Goal: Task Accomplishment & Management: Manage account settings

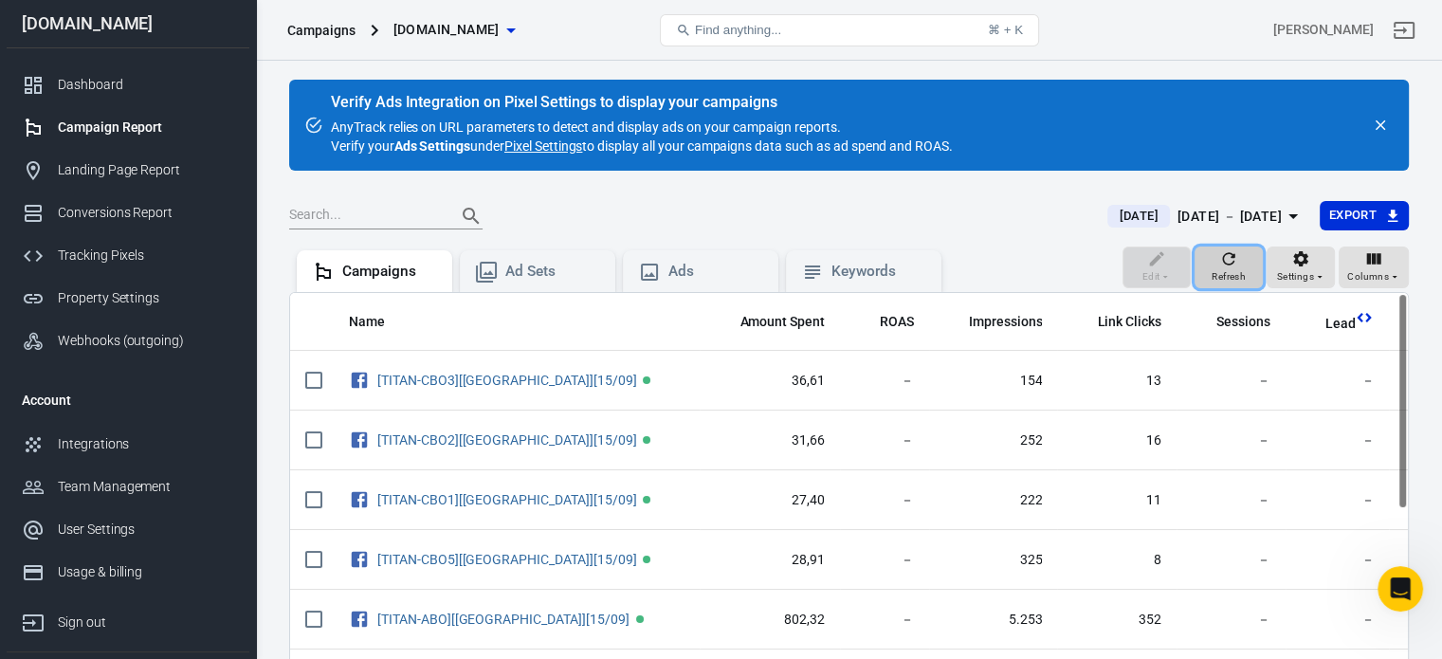
click at [1222, 271] on span "Refresh" at bounding box center [1229, 276] width 34 height 17
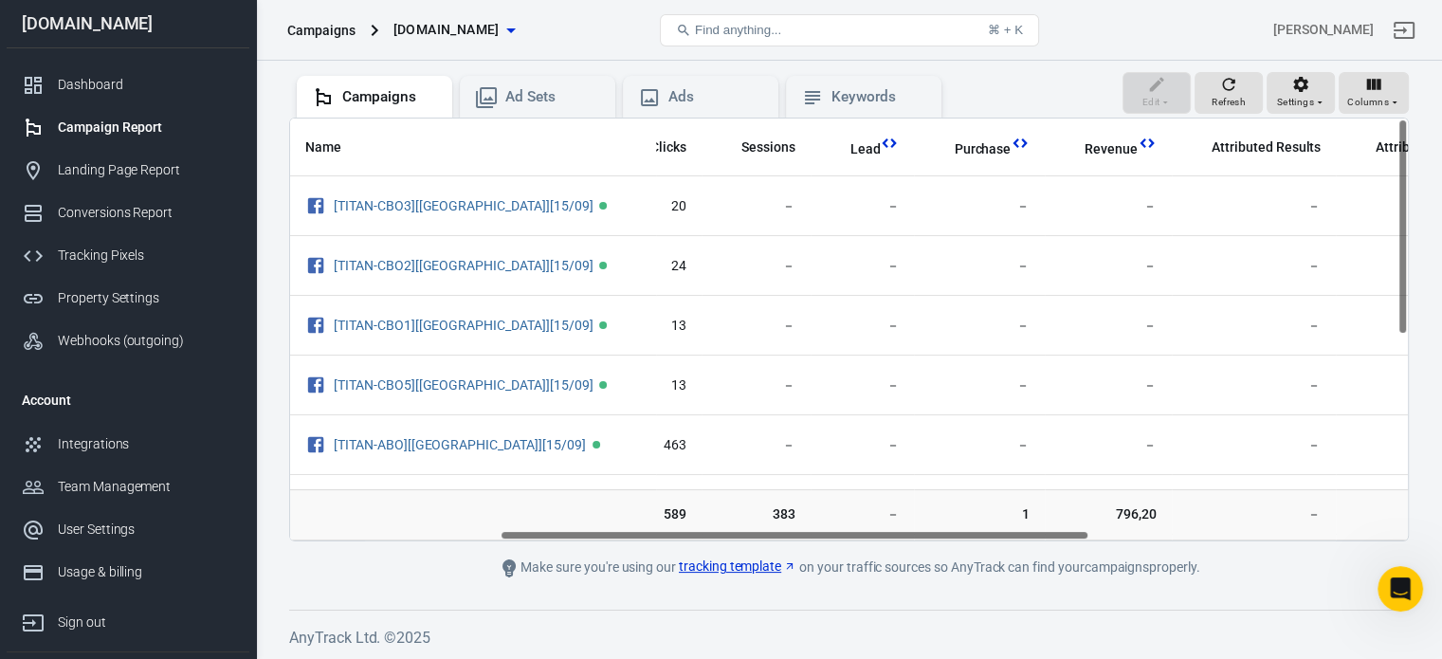
scroll to position [0, 523]
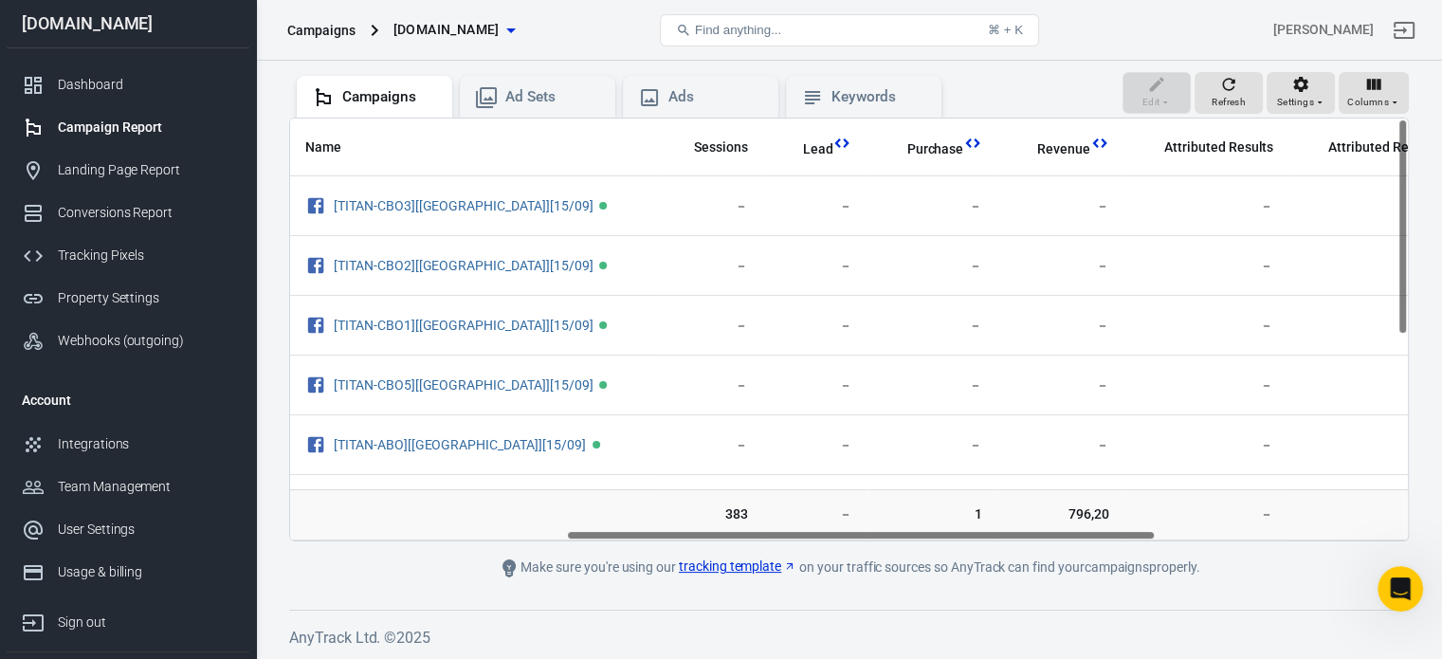
drag, startPoint x: 611, startPoint y: 536, endPoint x: 887, endPoint y: 538, distance: 276.0
click at [887, 538] on div "Name Amount Spent ROAS Impressions Link Clicks Sessions Lead Purchase Revenue A…" at bounding box center [849, 330] width 1118 height 422
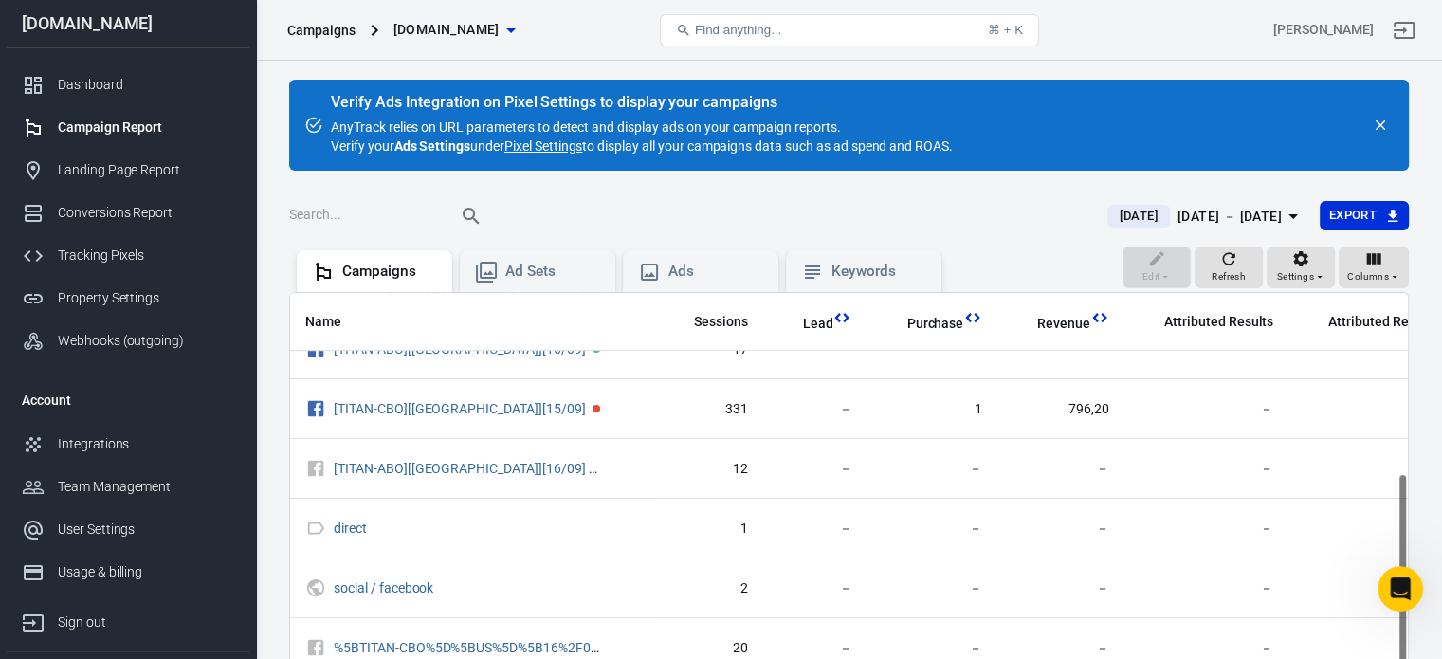
scroll to position [401, 523]
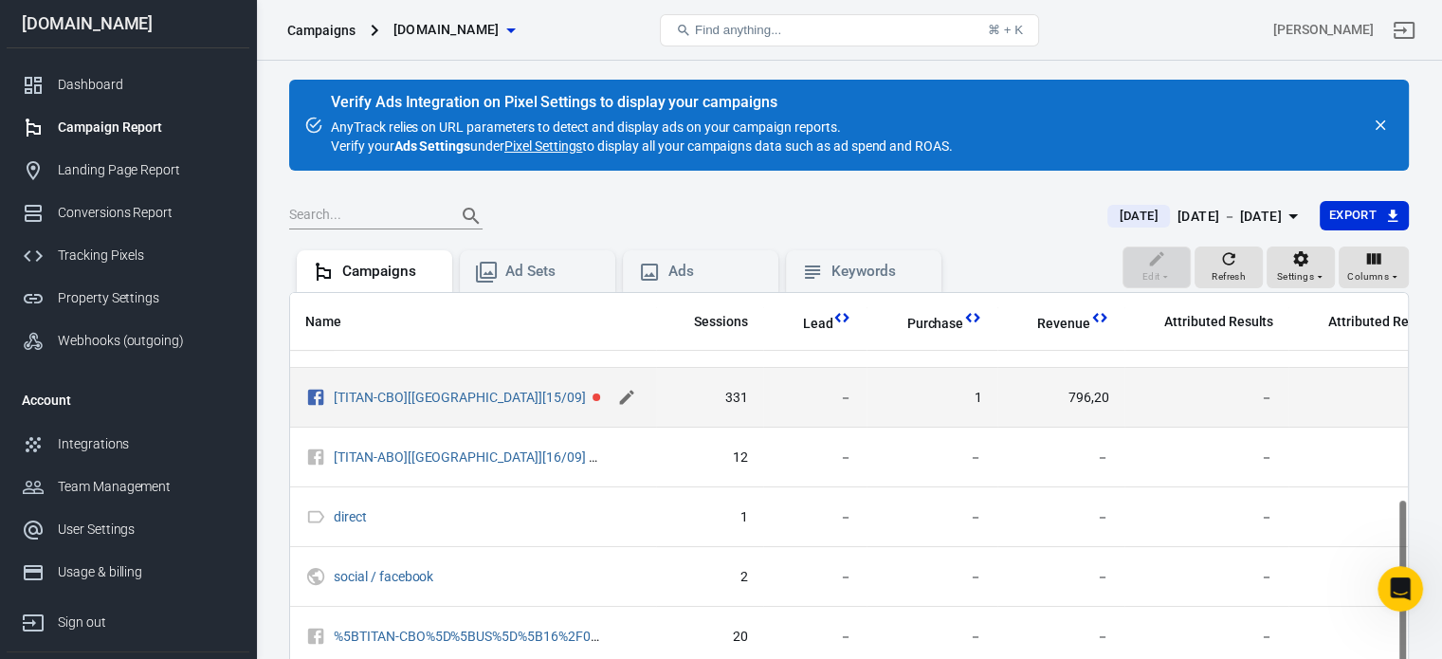
click at [625, 397] on icon "scrollable content" at bounding box center [626, 397] width 19 height 19
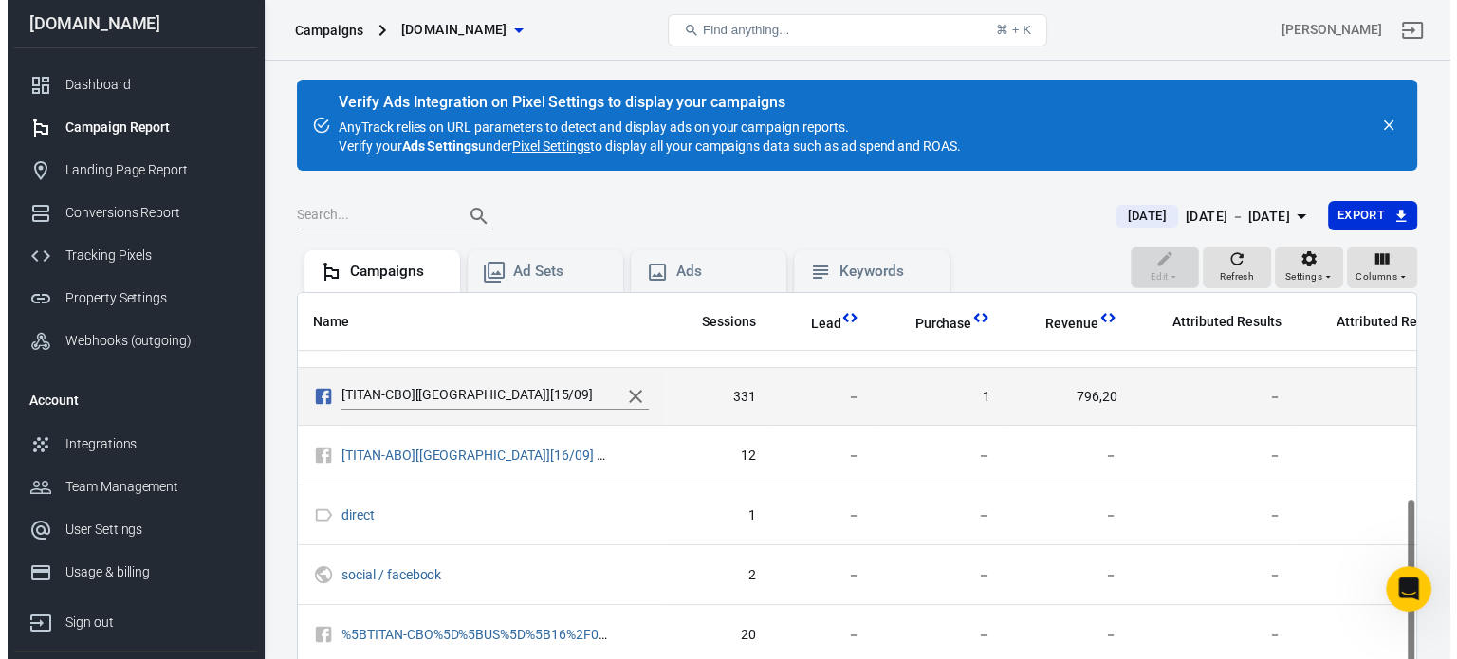
scroll to position [398, 523]
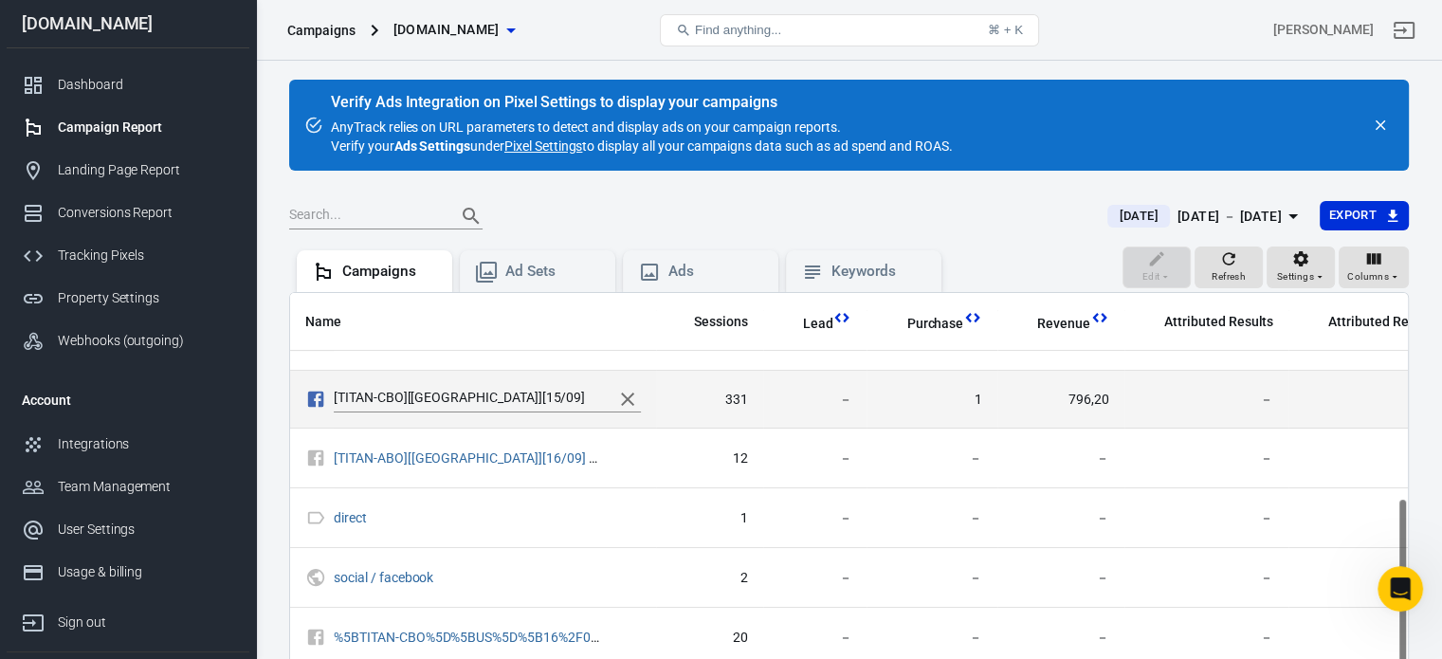
click at [555, 396] on input "[TITAN-CBO][[GEOGRAPHIC_DATA]][15/09]" at bounding box center [469, 399] width 270 height 25
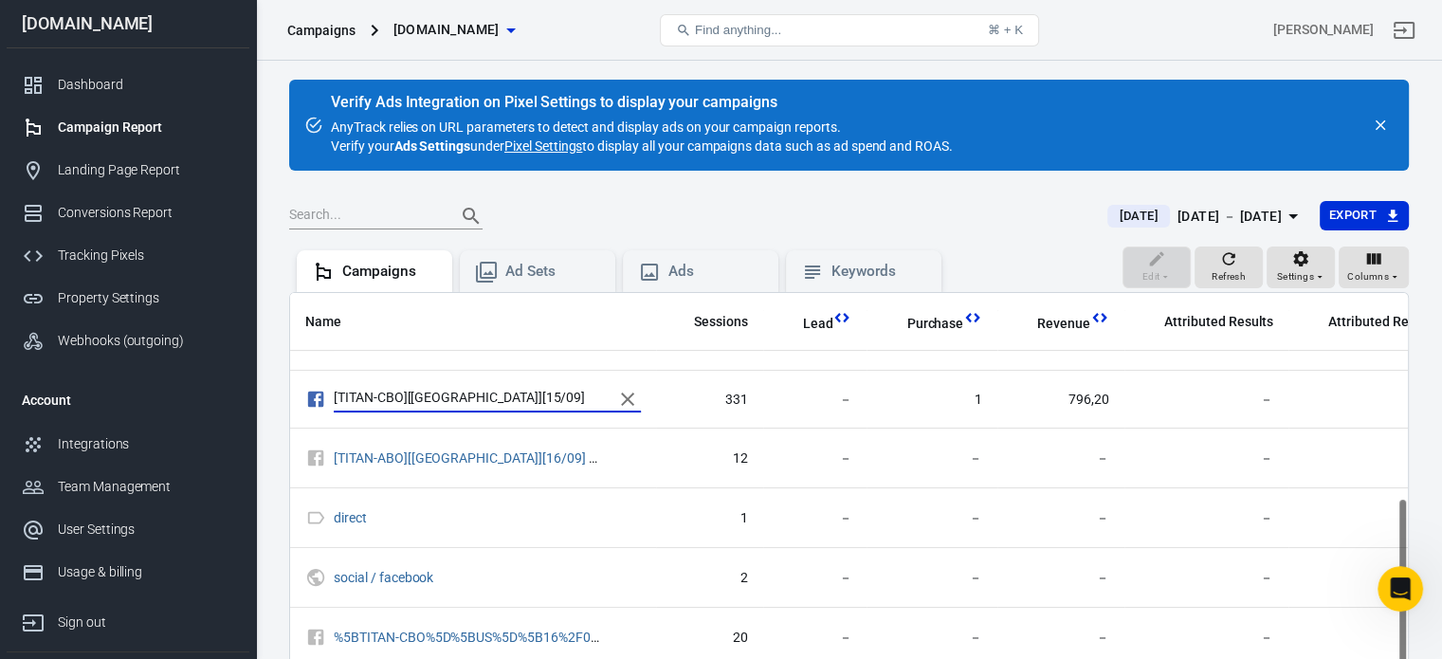
click at [773, 199] on main "Verify Ads Integration on Pixel Settings to display your campaigns AnyTrack rel…" at bounding box center [849, 417] width 1120 height 674
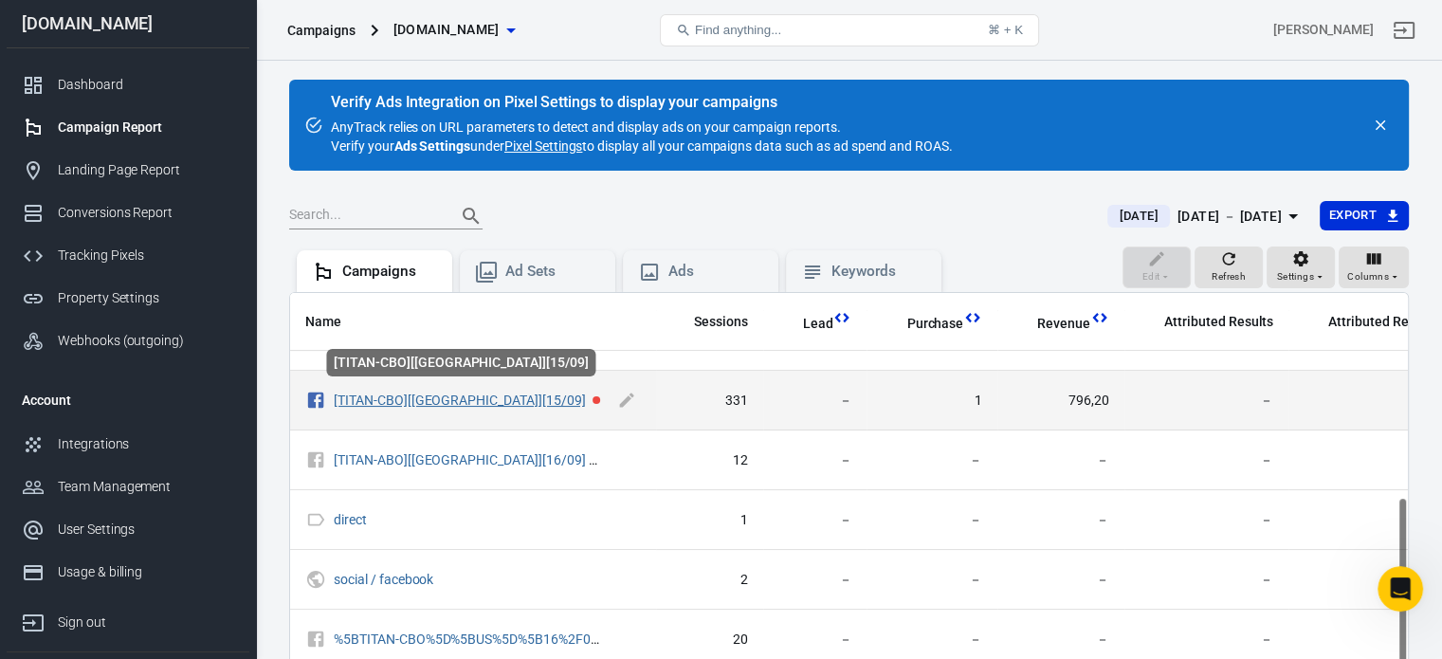
click at [447, 402] on link "[TITAN-CBO][[GEOGRAPHIC_DATA]][15/09]" at bounding box center [460, 400] width 252 height 15
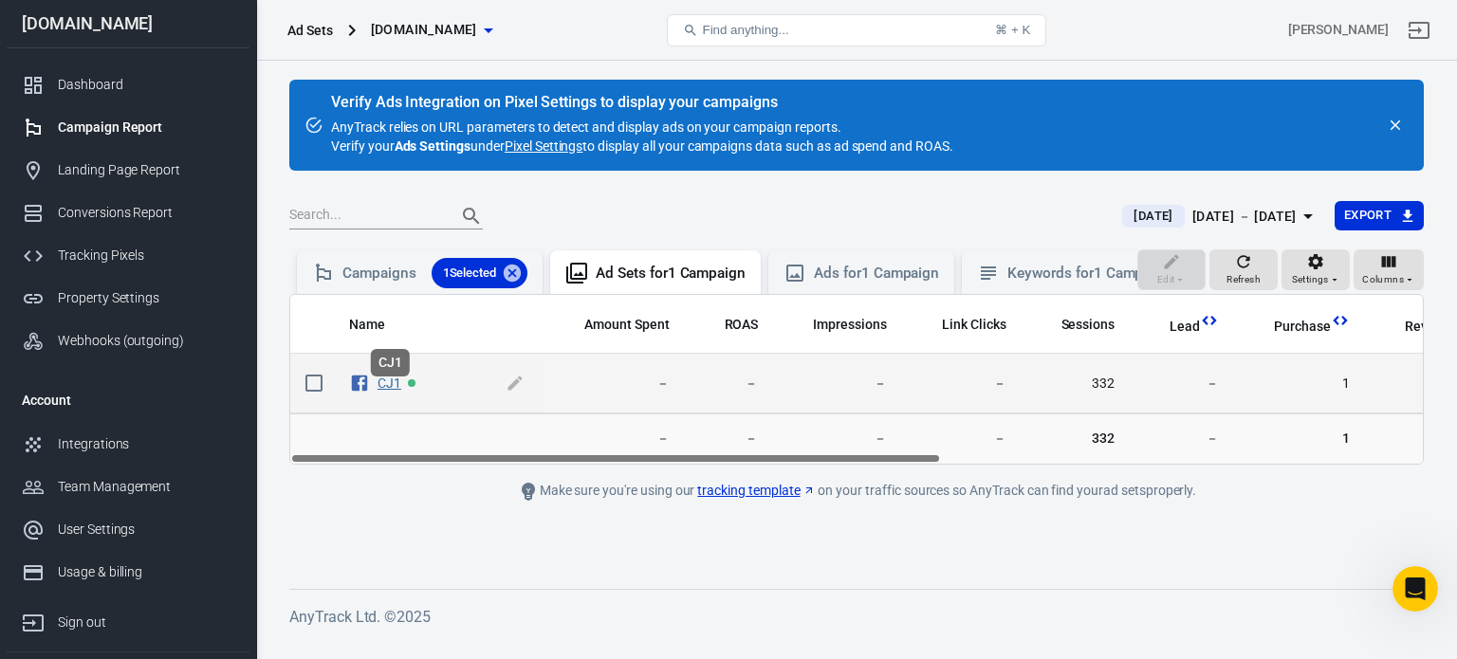
click at [383, 390] on link "CJ1" at bounding box center [389, 383] width 24 height 15
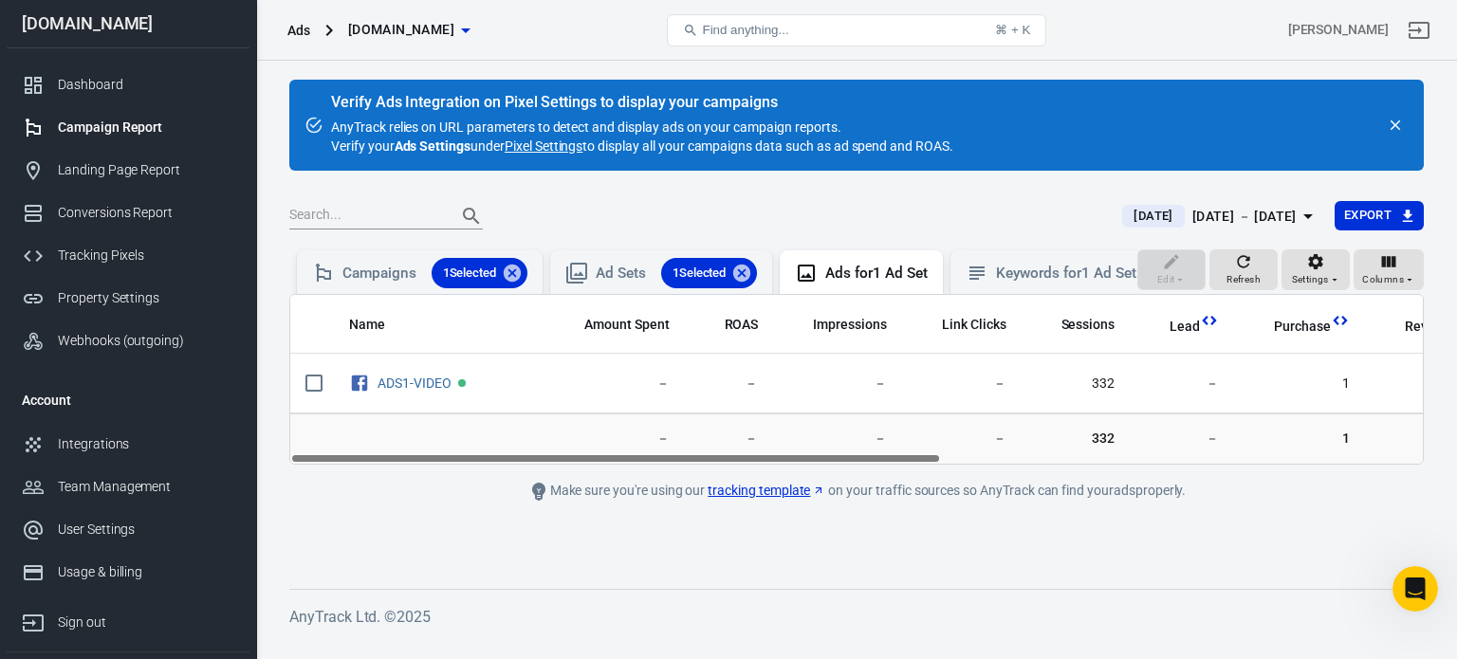
drag, startPoint x: 649, startPoint y: 469, endPoint x: 531, endPoint y: 473, distance: 117.7
click at [531, 464] on div "Name Amount Spent ROAS Impressions Link Clicks Sessions Lead Purchase Revenue A…" at bounding box center [856, 379] width 1132 height 169
click at [376, 261] on div "Campaigns 1 Selected" at bounding box center [434, 273] width 185 height 30
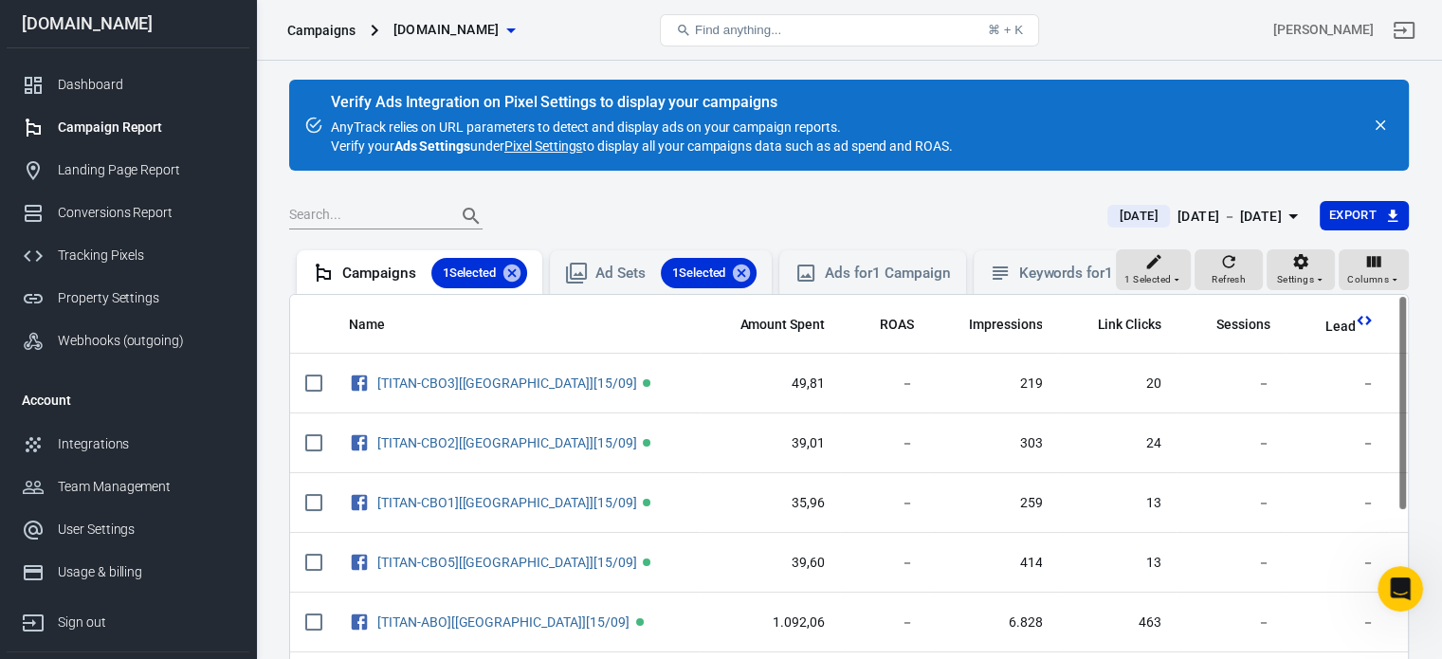
click at [1256, 216] on div "[DATE] － [DATE]" at bounding box center [1230, 217] width 104 height 24
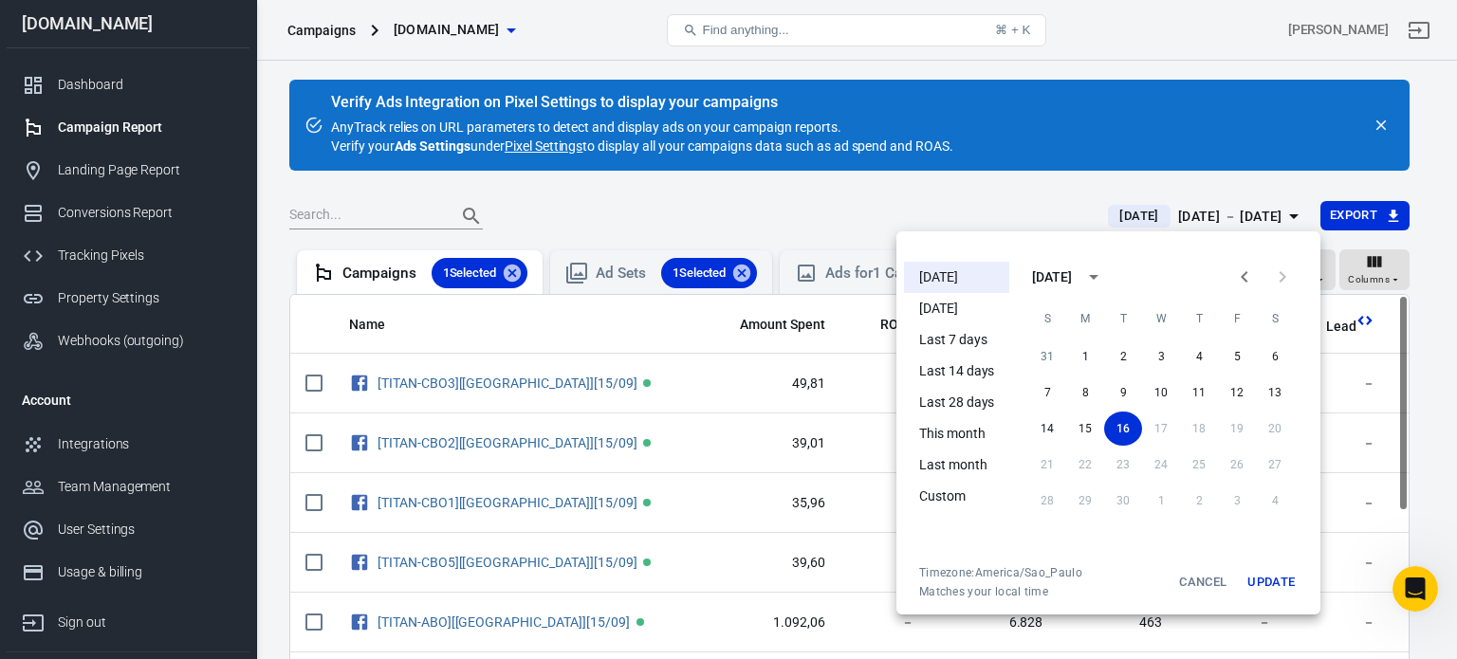
click at [963, 269] on li "[DATE]" at bounding box center [956, 277] width 105 height 31
click at [850, 189] on div at bounding box center [728, 329] width 1457 height 659
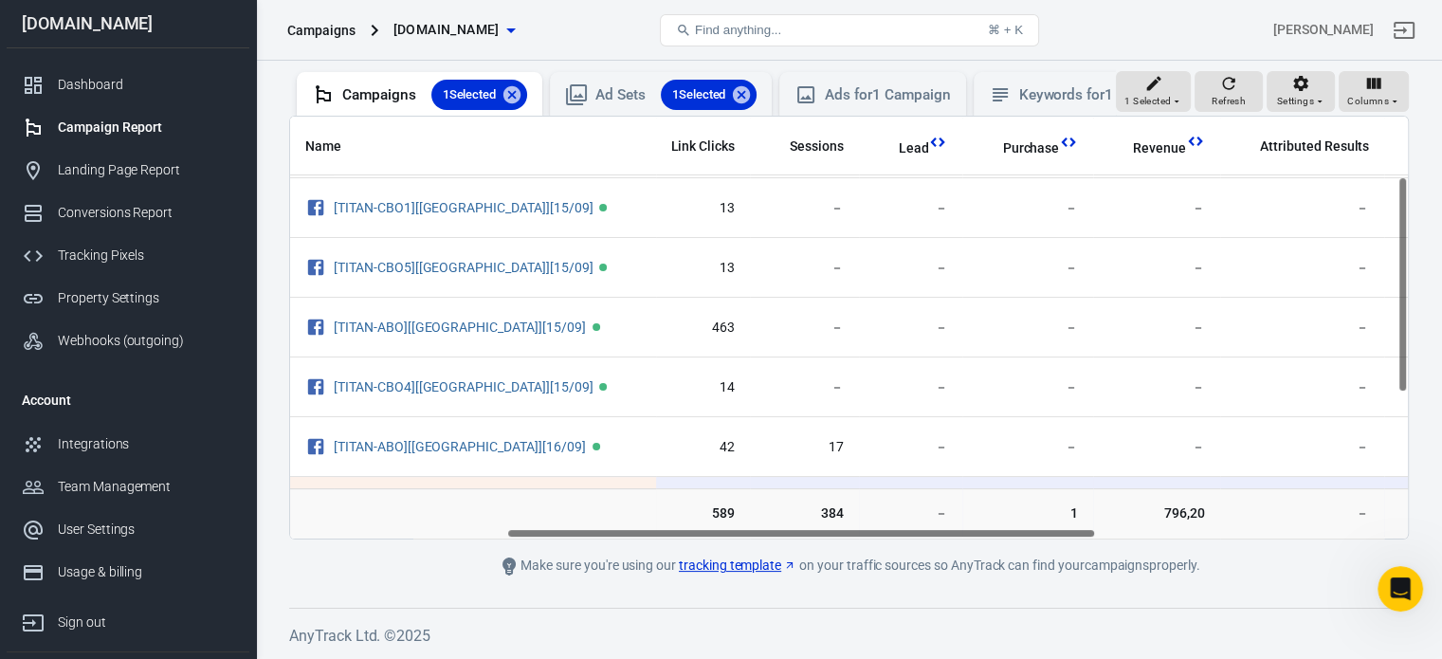
scroll to position [117, 444]
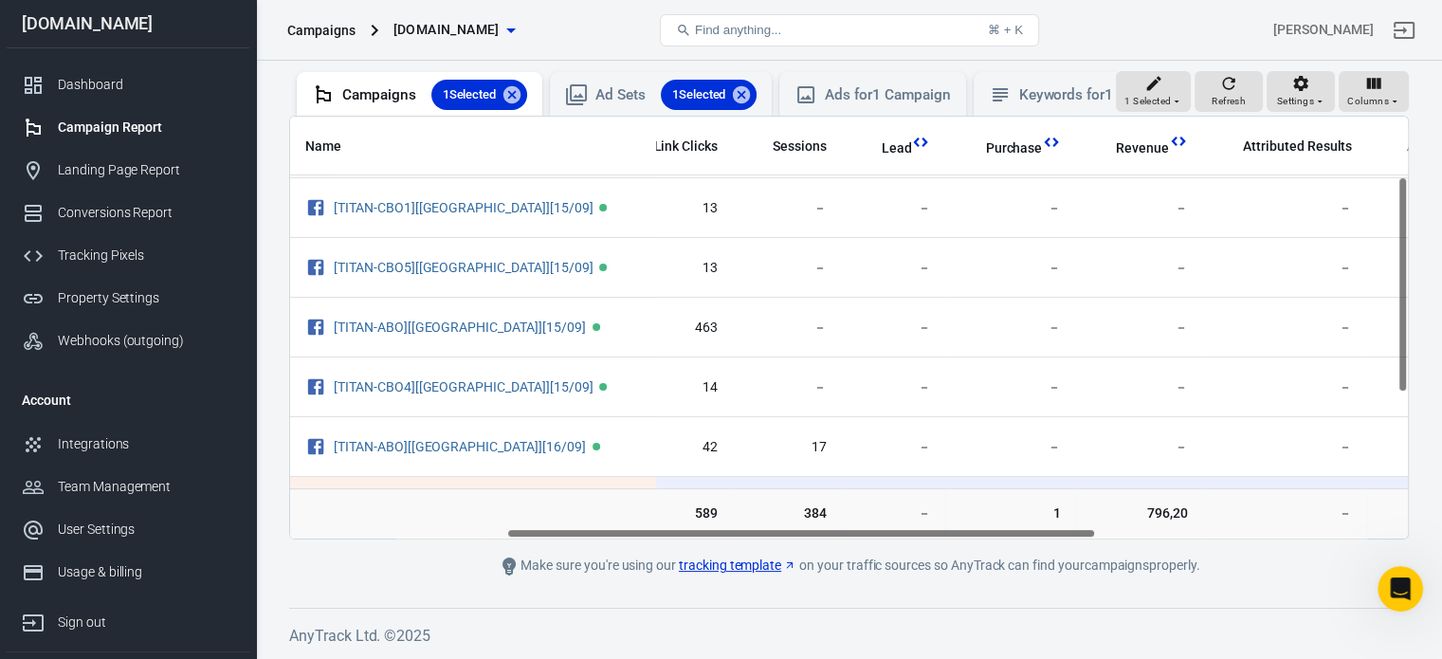
drag, startPoint x: 762, startPoint y: 531, endPoint x: 997, endPoint y: 531, distance: 234.2
click at [997, 531] on div "Name Amount Spent ROAS Impressions Link Clicks Sessions Lead Purchase Revenue A…" at bounding box center [849, 328] width 1118 height 422
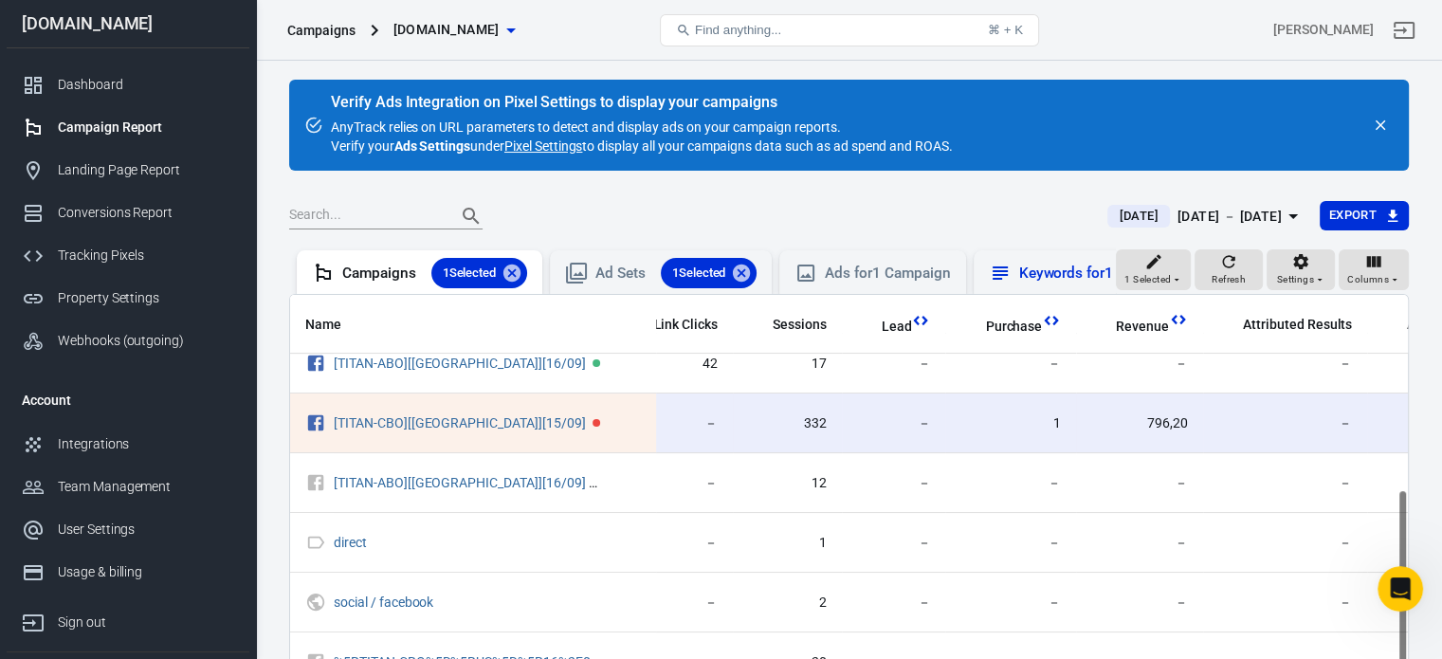
scroll to position [379, 444]
click at [1193, 211] on div "[DATE] － [DATE]" at bounding box center [1230, 217] width 104 height 24
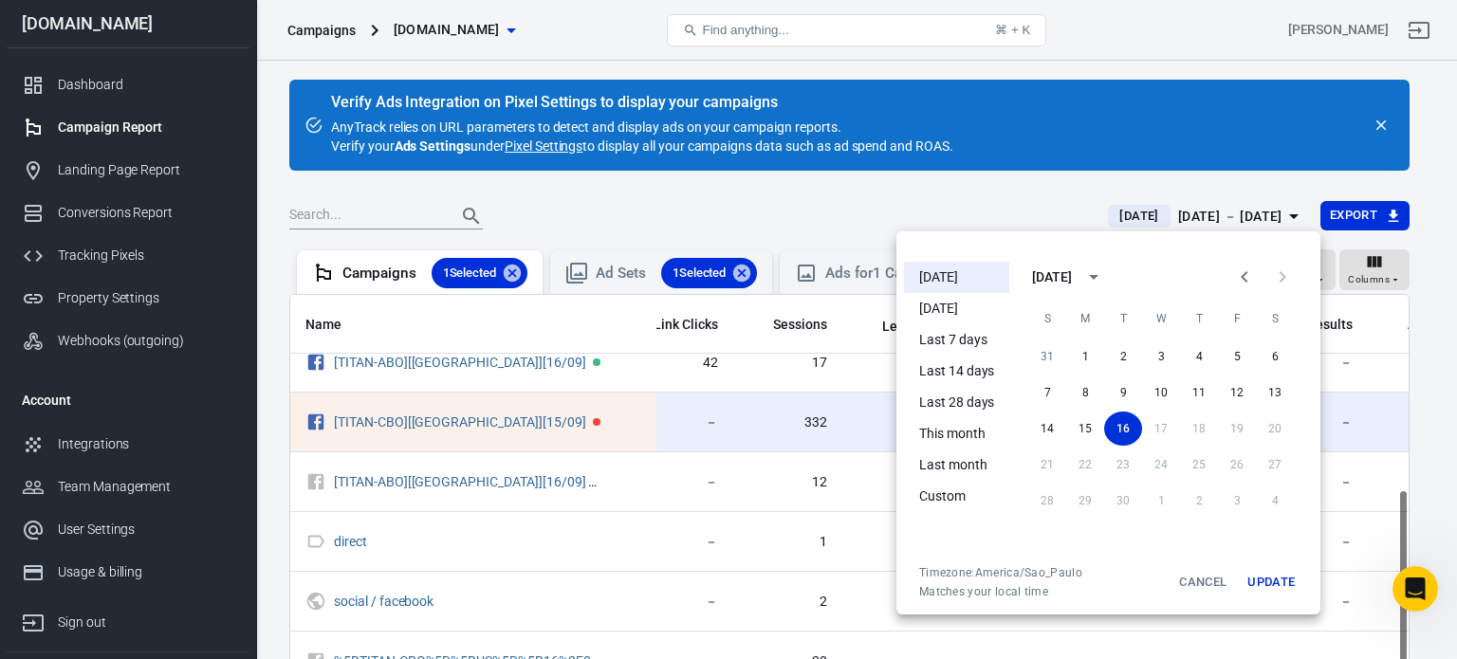
click at [970, 298] on li "[DATE]" at bounding box center [956, 308] width 105 height 31
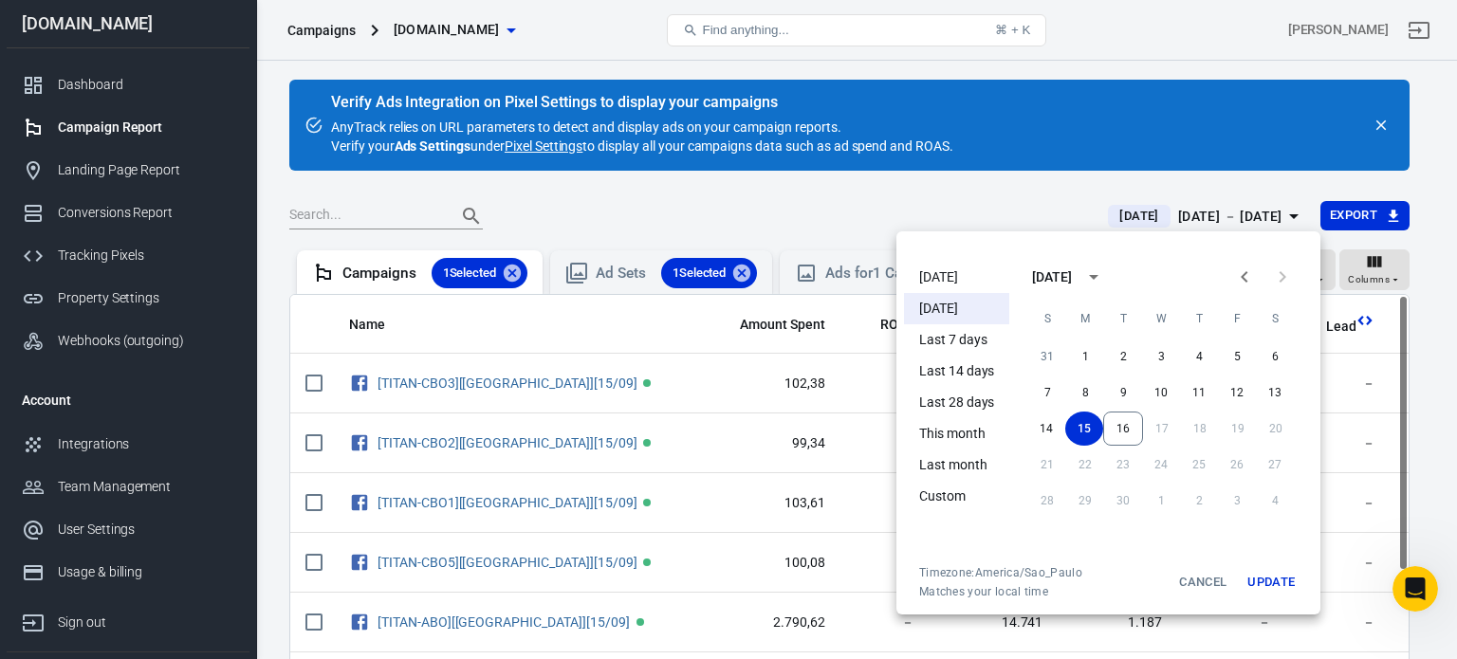
click at [986, 197] on div at bounding box center [728, 329] width 1457 height 659
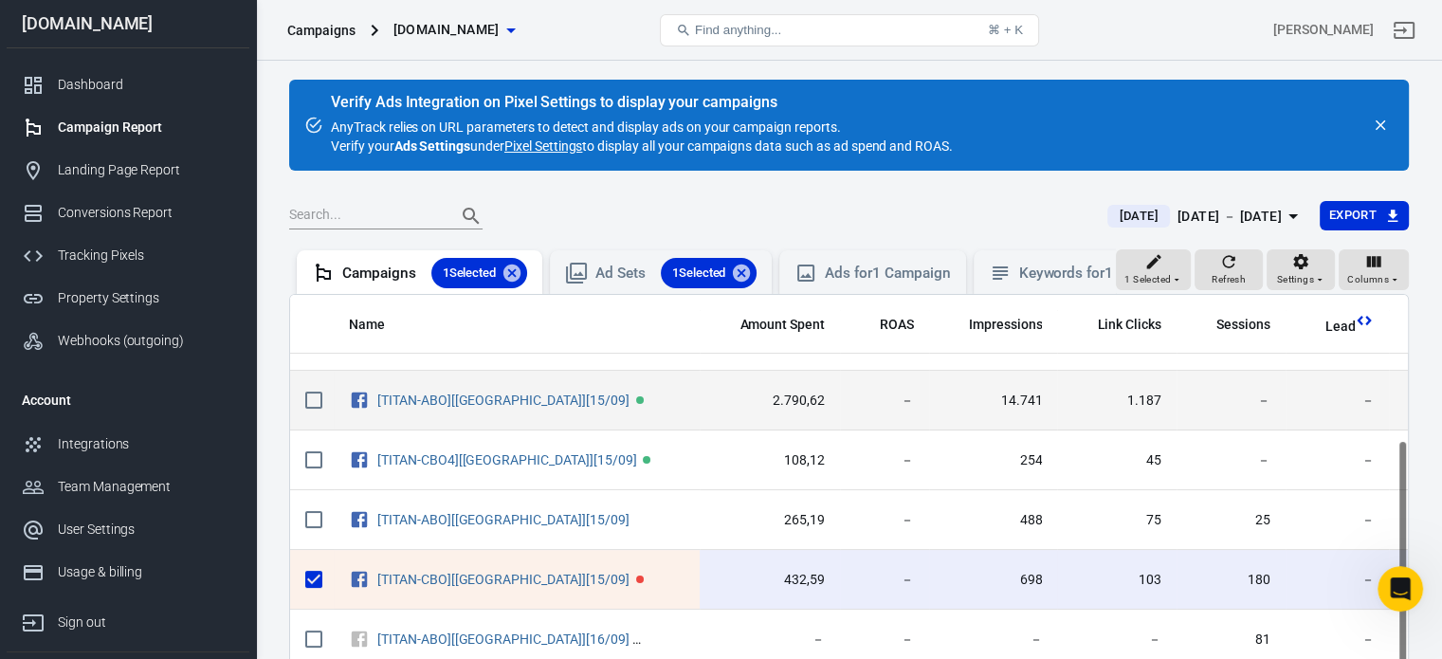
scroll to position [193, 0]
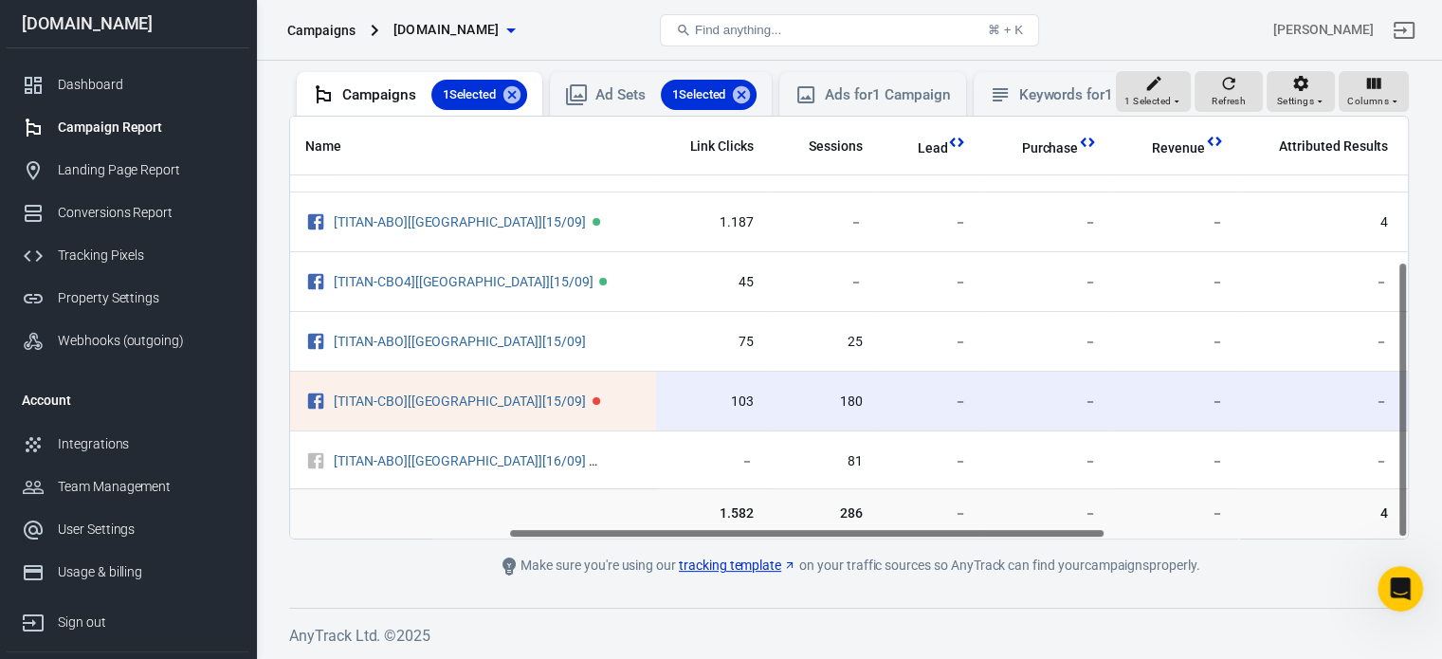
drag, startPoint x: 838, startPoint y: 532, endPoint x: 1057, endPoint y: 528, distance: 219.1
click at [1057, 528] on div "Name Amount Spent ROAS Impressions Link Clicks Sessions Lead Purchase Revenue A…" at bounding box center [849, 328] width 1118 height 422
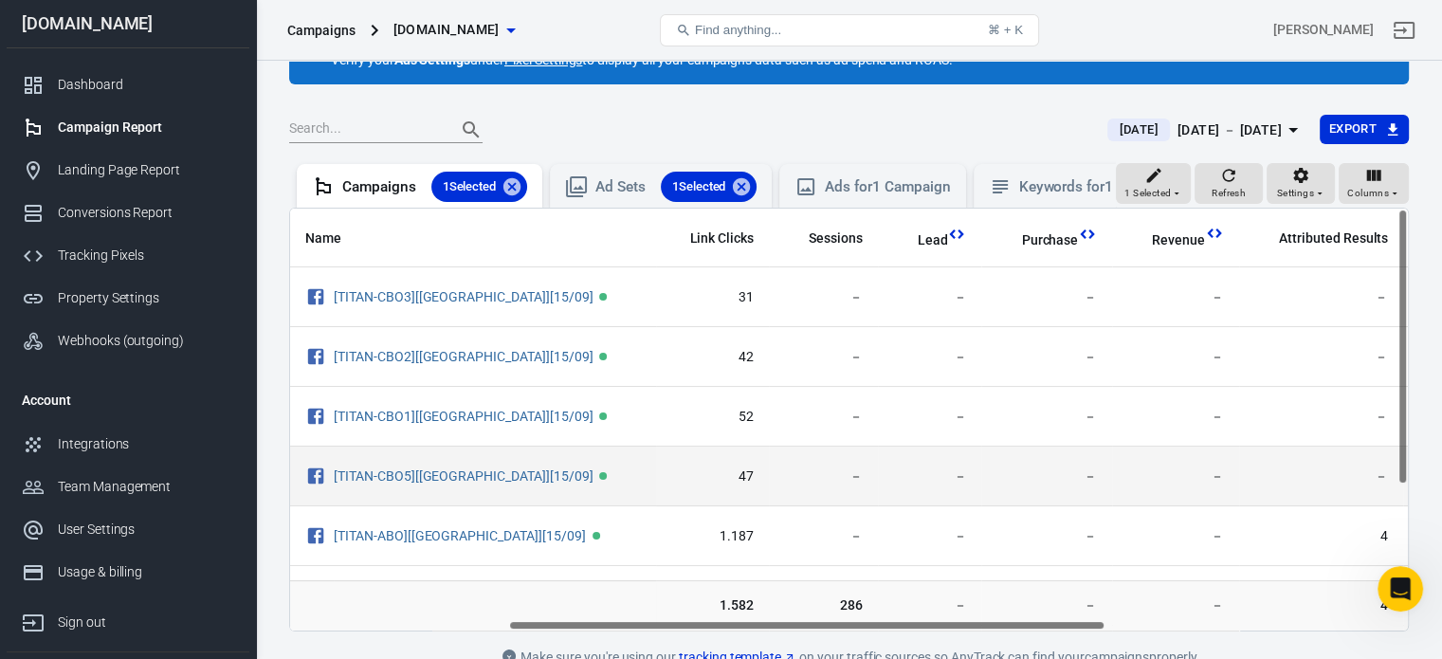
scroll to position [0, 0]
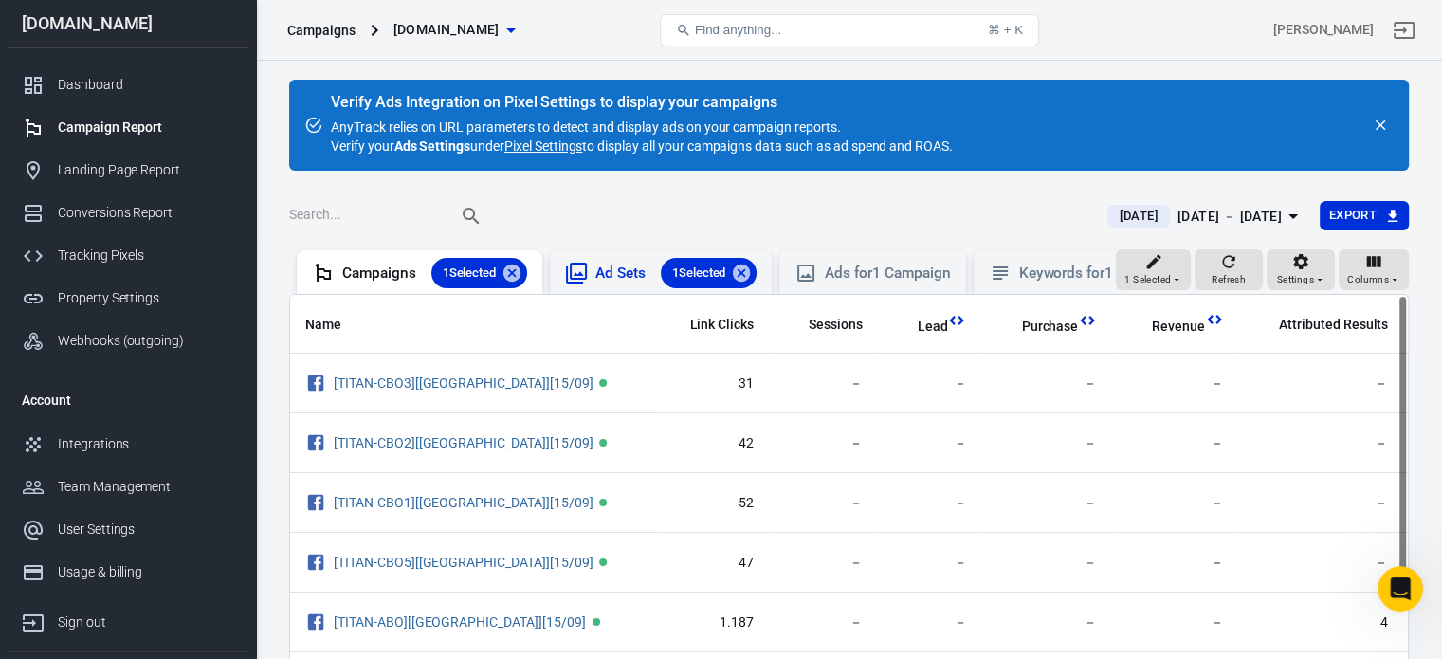
click at [630, 285] on div "Ad Sets 1 Selected" at bounding box center [676, 273] width 161 height 30
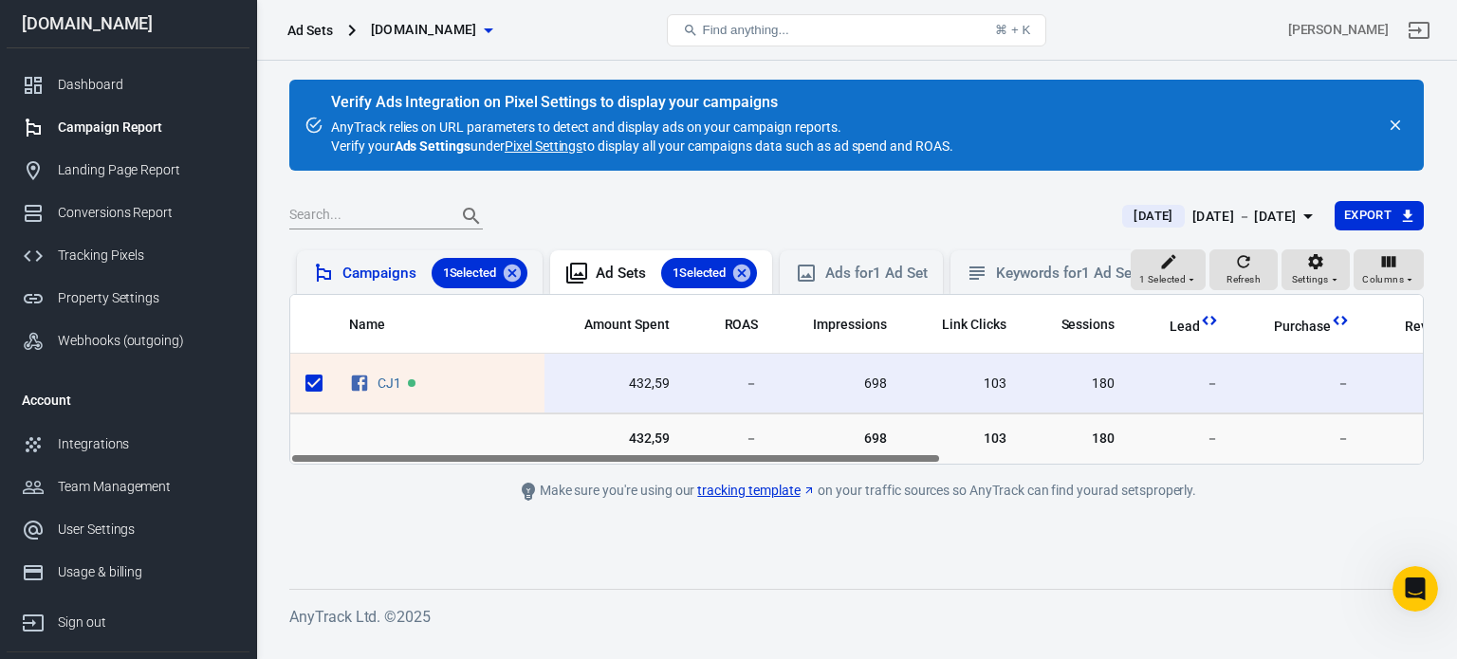
click at [417, 261] on div "Campaigns 1 Selected" at bounding box center [434, 273] width 185 height 30
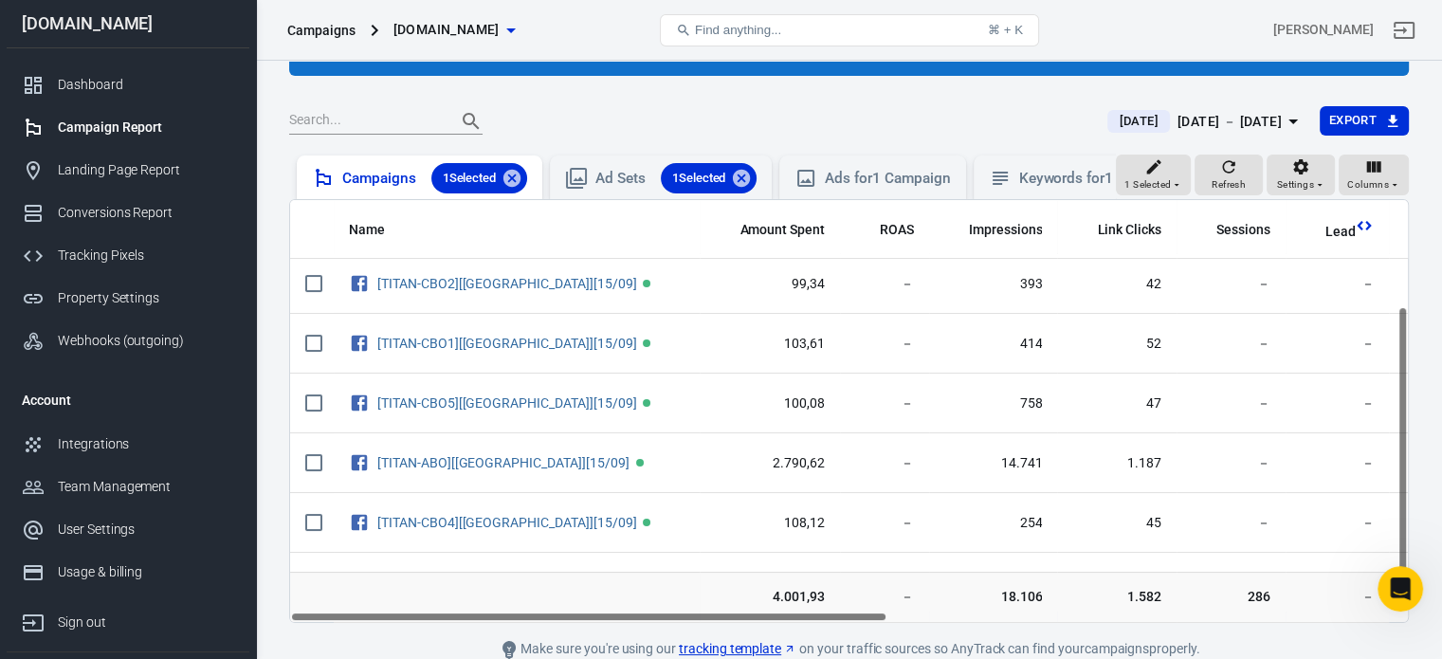
scroll to position [190, 0]
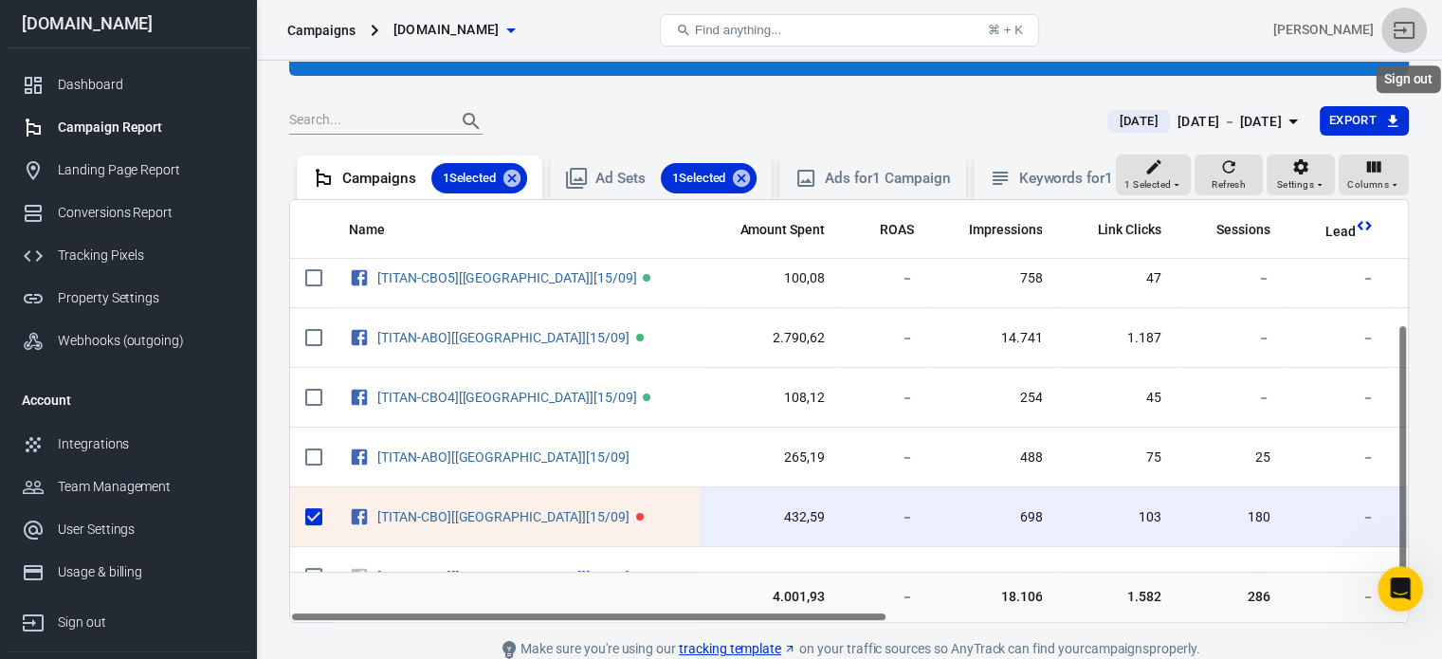
click at [1415, 29] on icon "Sign out" at bounding box center [1404, 30] width 21 height 17
